Goal: Task Accomplishment & Management: Complete application form

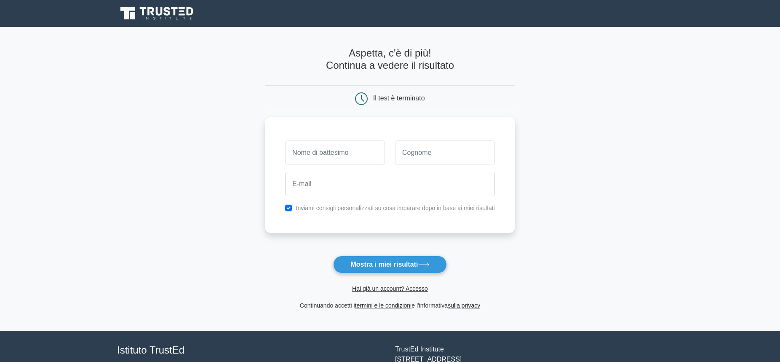
click at [323, 155] on input "text" at bounding box center [335, 152] width 100 height 24
type input "MARILENA"
type input "DI BERARDINO"
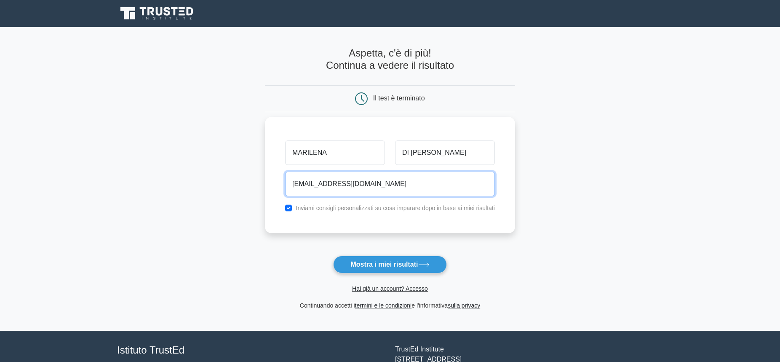
drag, startPoint x: 379, startPoint y: 180, endPoint x: 279, endPoint y: 183, distance: 100.3
click at [279, 183] on div "MARILENA DI BERARDINO marilenadib@gmail.com Inviami consigli personalizzati su …" at bounding box center [390, 175] width 250 height 116
type input "marilena.diberardino@telecomitalia.it"
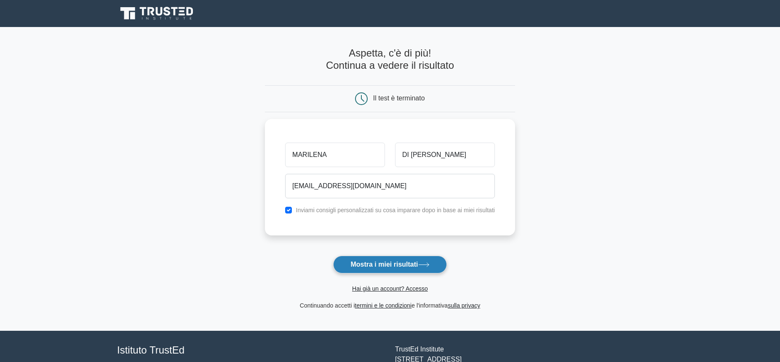
click at [380, 260] on button "Mostra i miei risultati" at bounding box center [389, 264] width 113 height 18
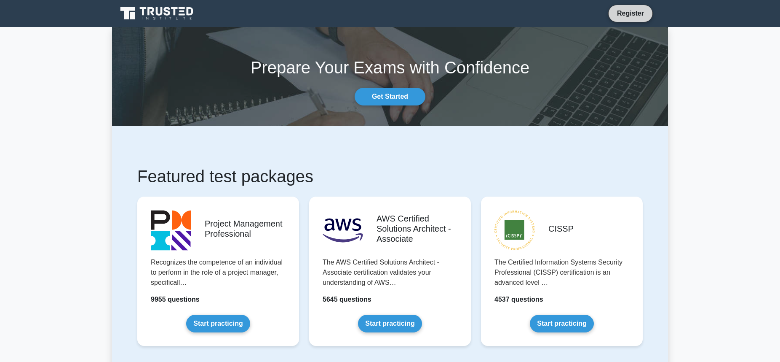
click at [627, 10] on link "Register" at bounding box center [630, 13] width 37 height 11
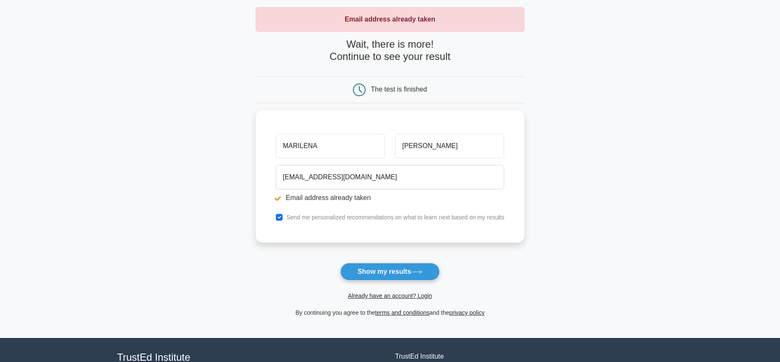
scroll to position [110, 0]
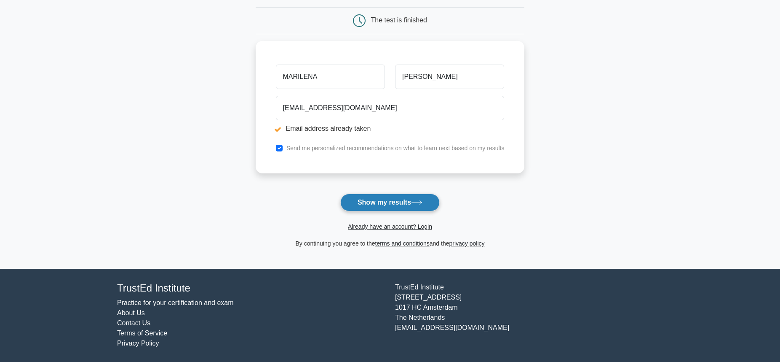
click at [419, 201] on icon at bounding box center [416, 202] width 11 height 5
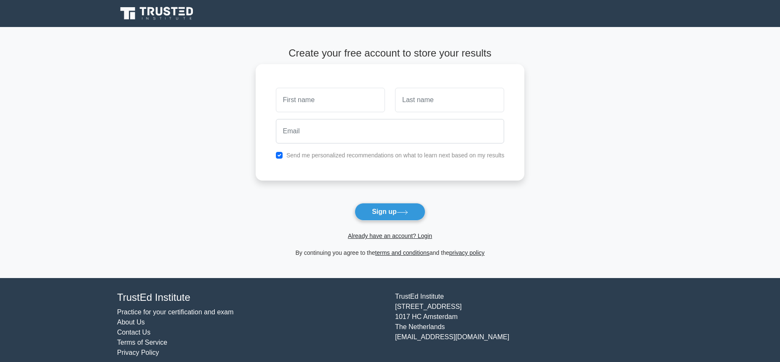
click at [296, 102] on input "text" at bounding box center [330, 100] width 109 height 24
type input "MARILENA"
type input "DI [PERSON_NAME]"
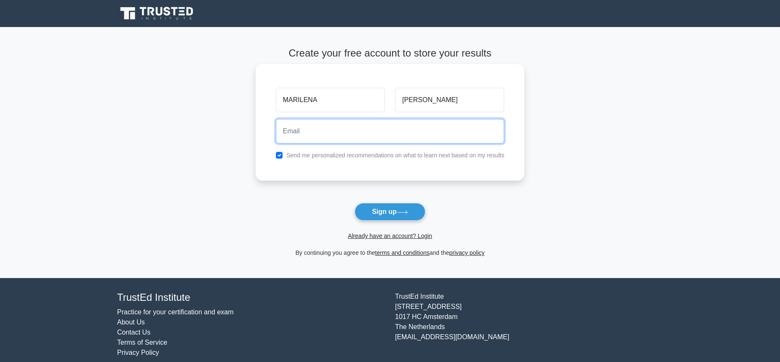
type input "[EMAIL_ADDRESS][DOMAIN_NAME]"
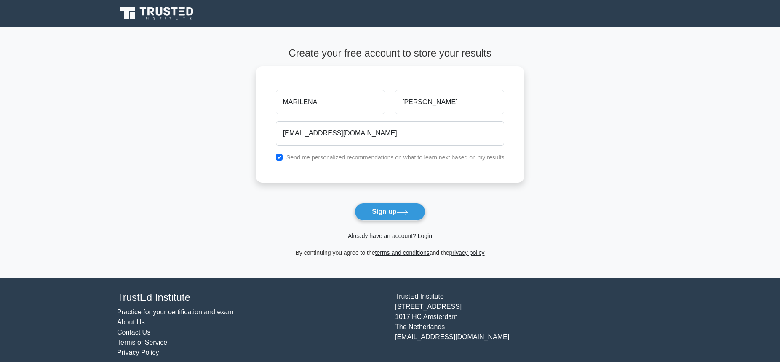
click at [390, 236] on link "Already have an account? Login" at bounding box center [390, 235] width 84 height 7
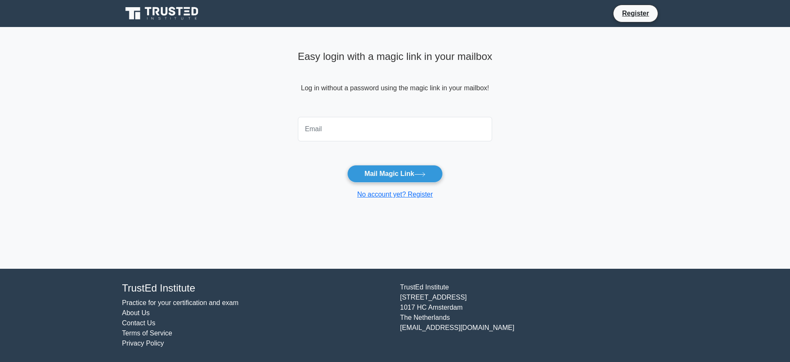
click at [319, 124] on input "email" at bounding box center [395, 129] width 195 height 24
type input "[EMAIL_ADDRESS][DOMAIN_NAME]"
click at [403, 176] on button "Mail Magic Link" at bounding box center [395, 174] width 96 height 18
